Goal: Find specific page/section: Find specific page/section

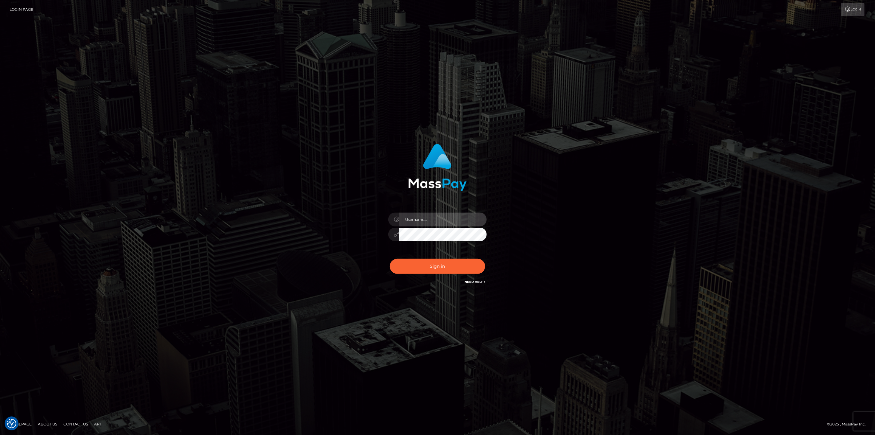
type input "scott.cm"
click at [431, 269] on button "Sign in" at bounding box center [437, 266] width 95 height 15
type input "scott.cm"
click at [436, 269] on button "Sign in" at bounding box center [437, 266] width 95 height 15
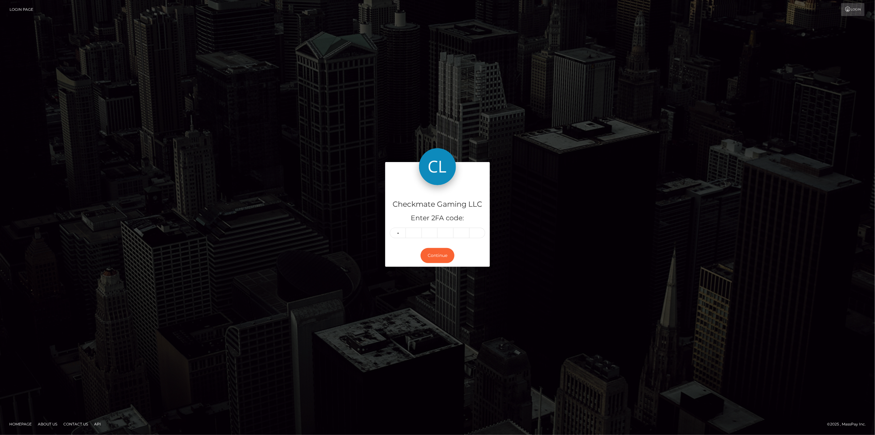
type input "7"
type input "3"
type input "8"
type input "3"
type input "8"
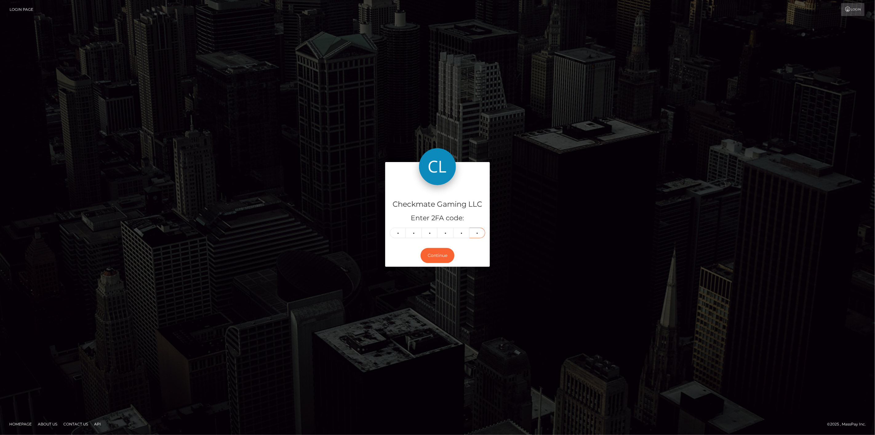
type input "9"
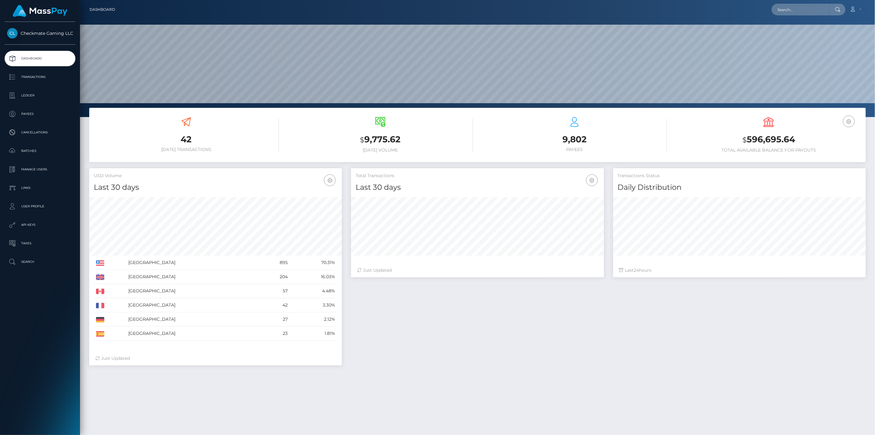
scroll to position [109, 253]
click at [33, 116] on p "Payees" at bounding box center [40, 113] width 66 height 9
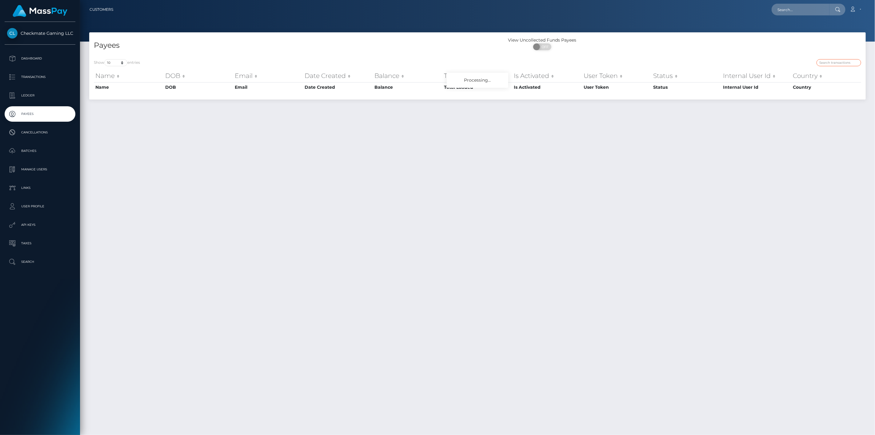
click at [833, 63] on input "search" at bounding box center [839, 62] width 45 height 7
paste input "658339"
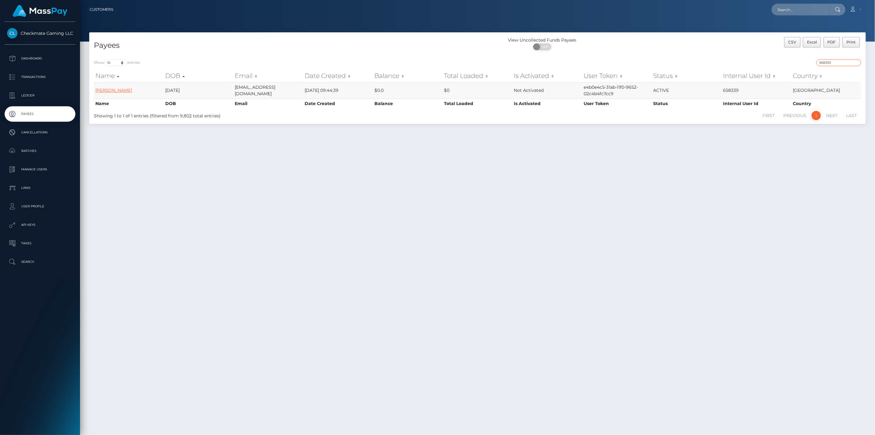
type input "658339"
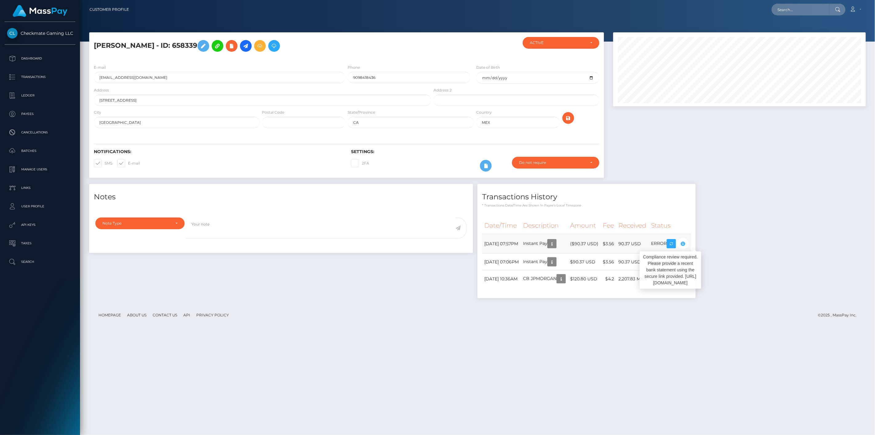
scroll to position [74, 253]
click at [170, 44] on h5 "cesar Molina - ID: 658339" at bounding box center [261, 46] width 334 height 18
copy h5 "658339"
